Goal: Information Seeking & Learning: Learn about a topic

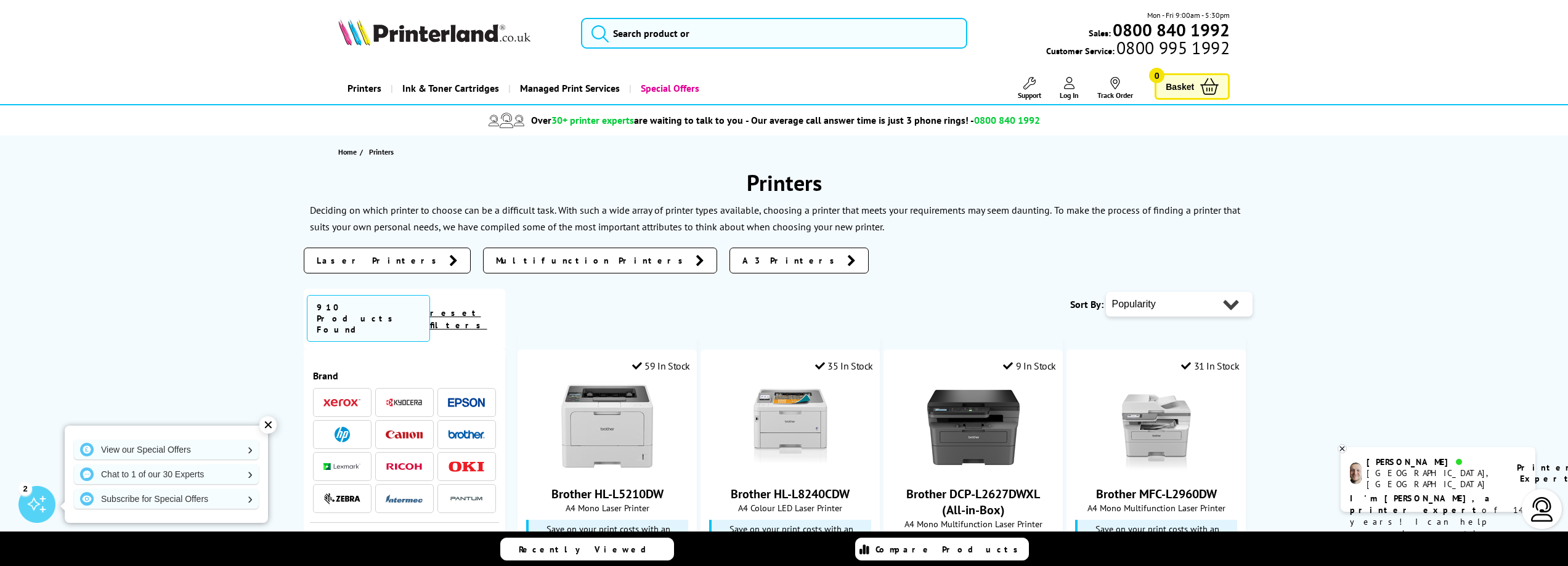
scroll to position [1454, 0]
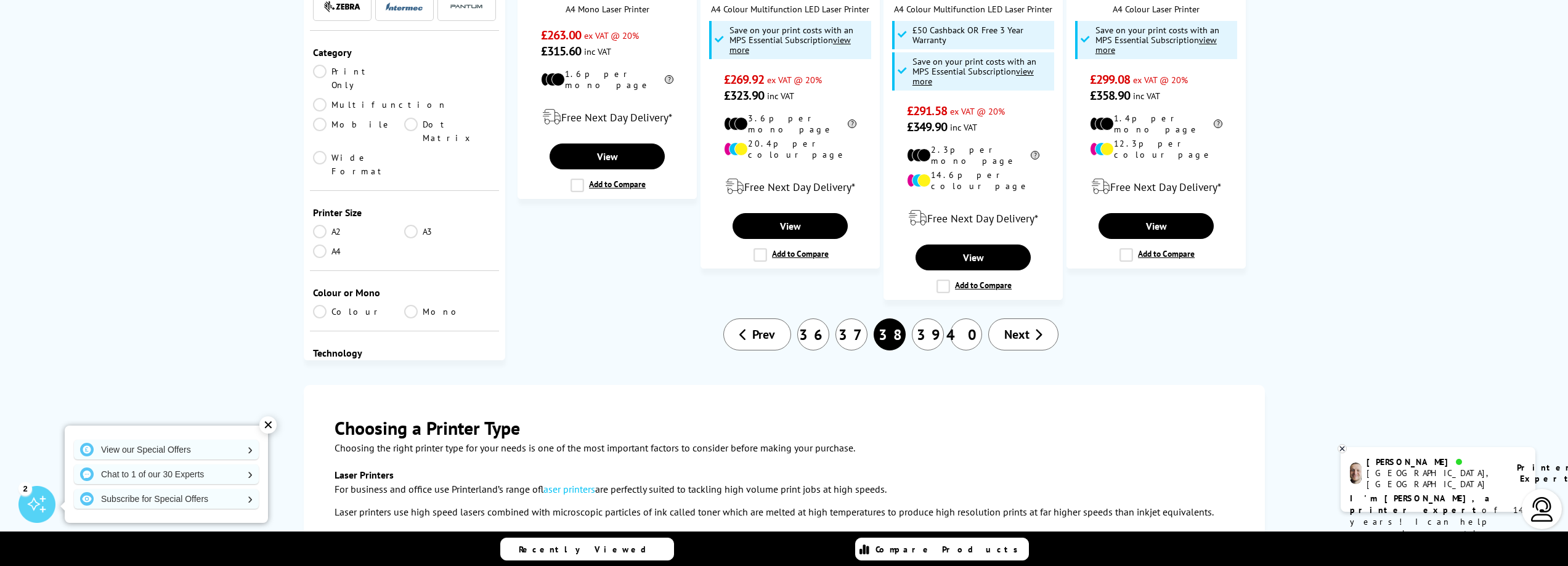
click at [1023, 326] on span "Next" at bounding box center [1017, 334] width 25 height 16
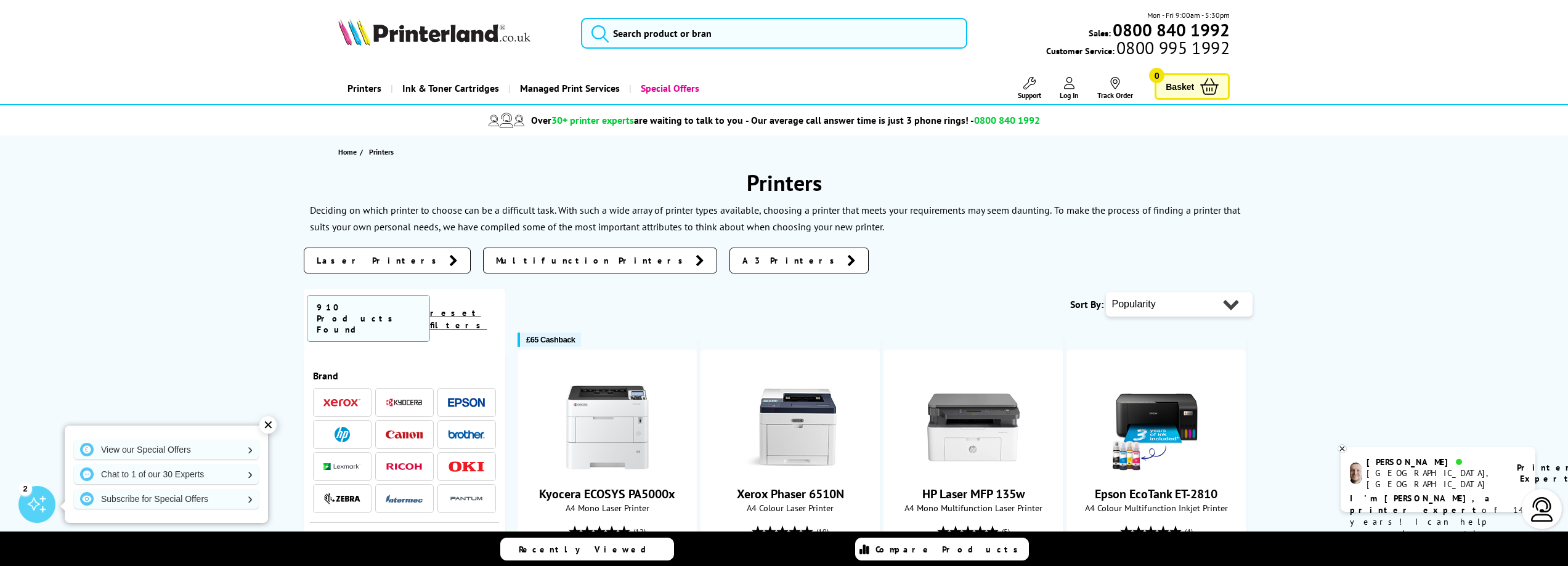
scroll to position [1382, 0]
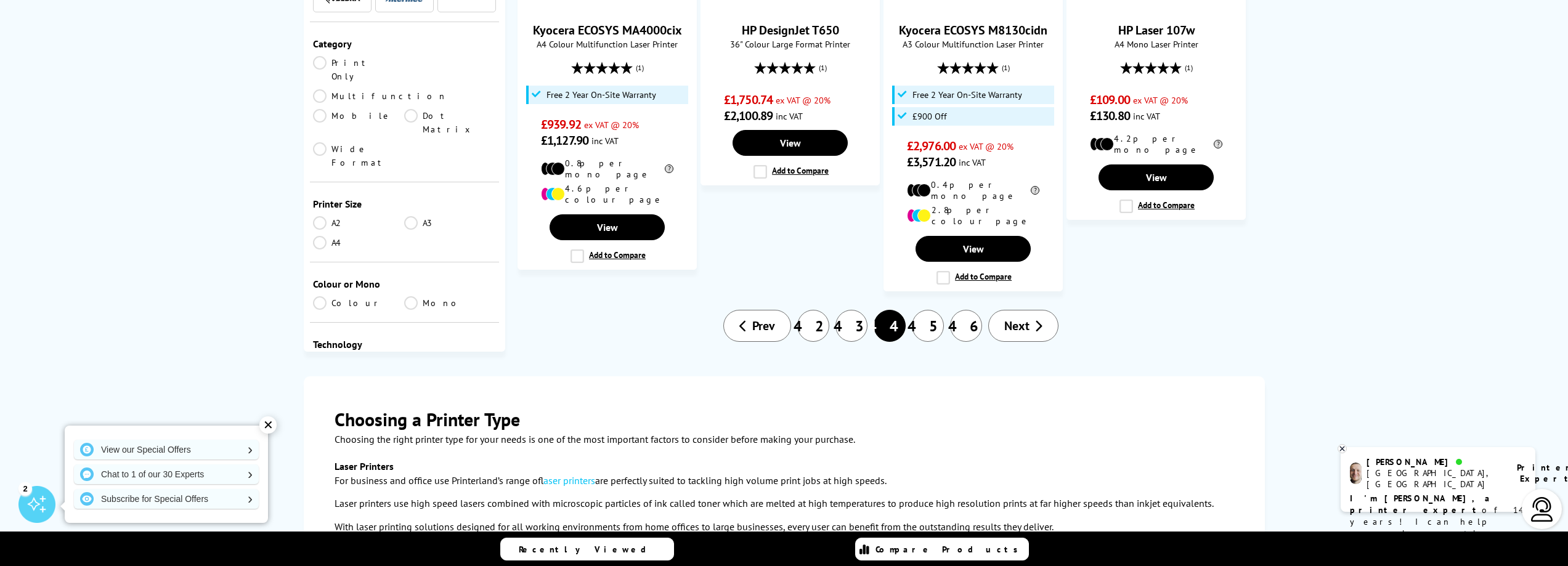
click at [1023, 318] on span "Next" at bounding box center [1017, 326] width 25 height 16
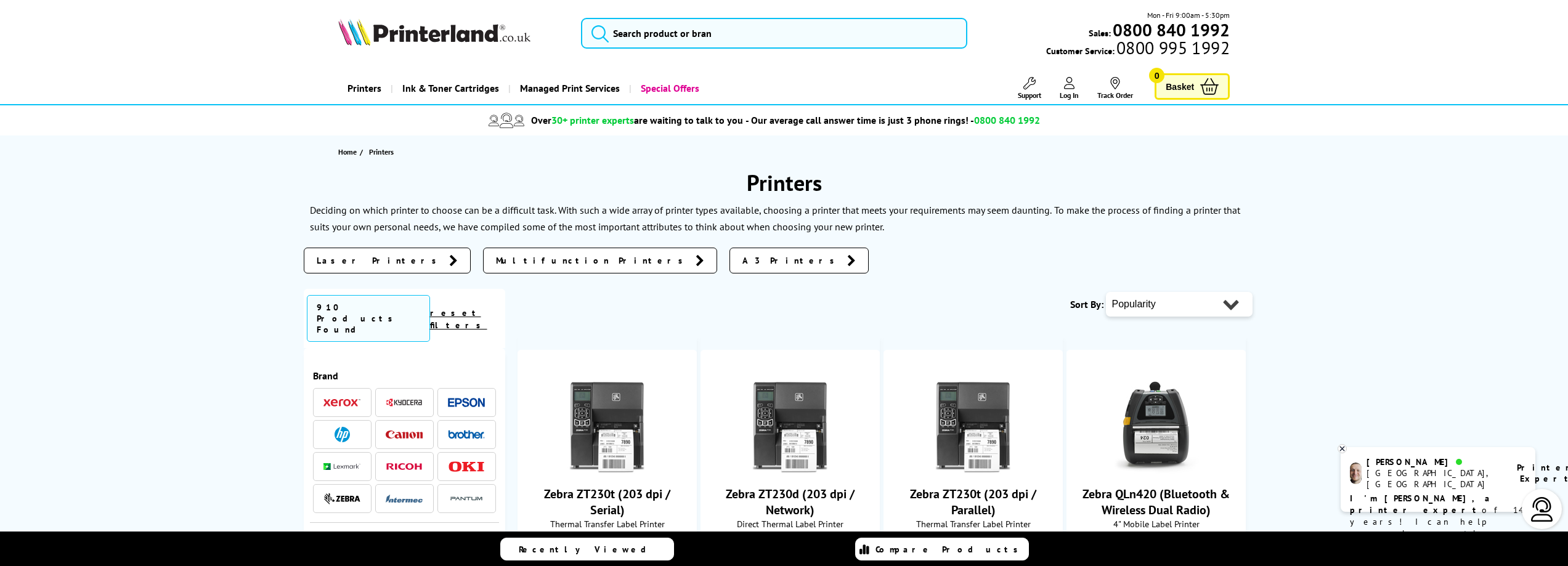
scroll to position [1020, 0]
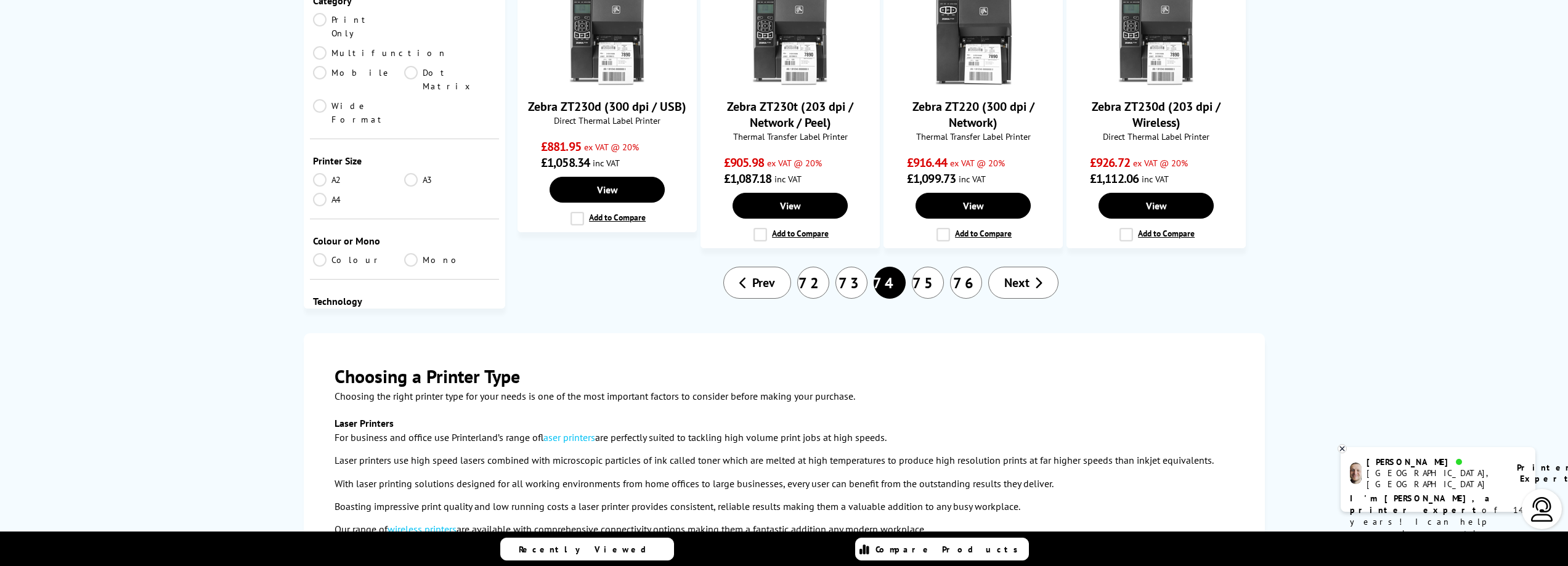
click at [1023, 283] on span "Next" at bounding box center [1017, 283] width 25 height 16
